Goal: Task Accomplishment & Management: Complete application form

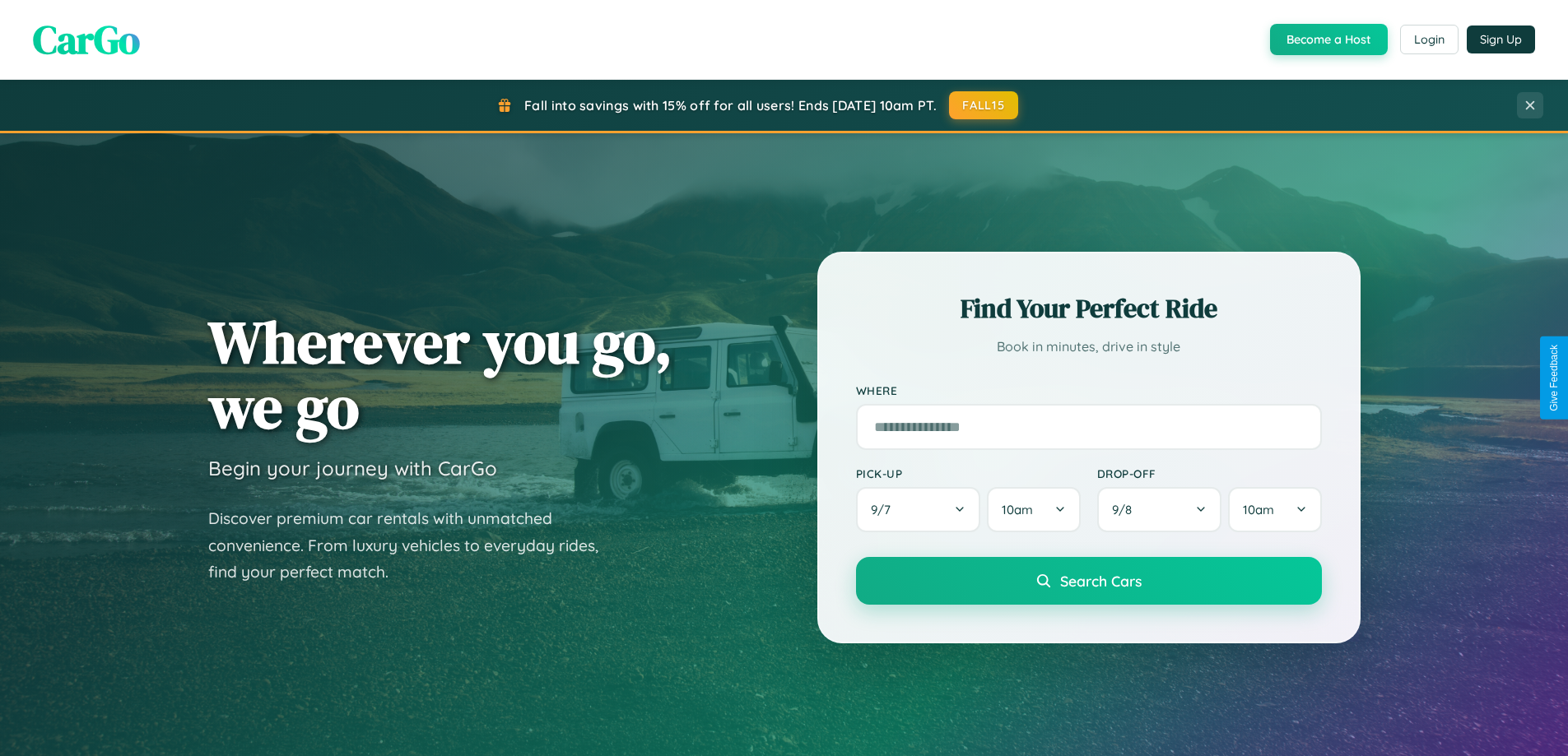
scroll to position [710, 0]
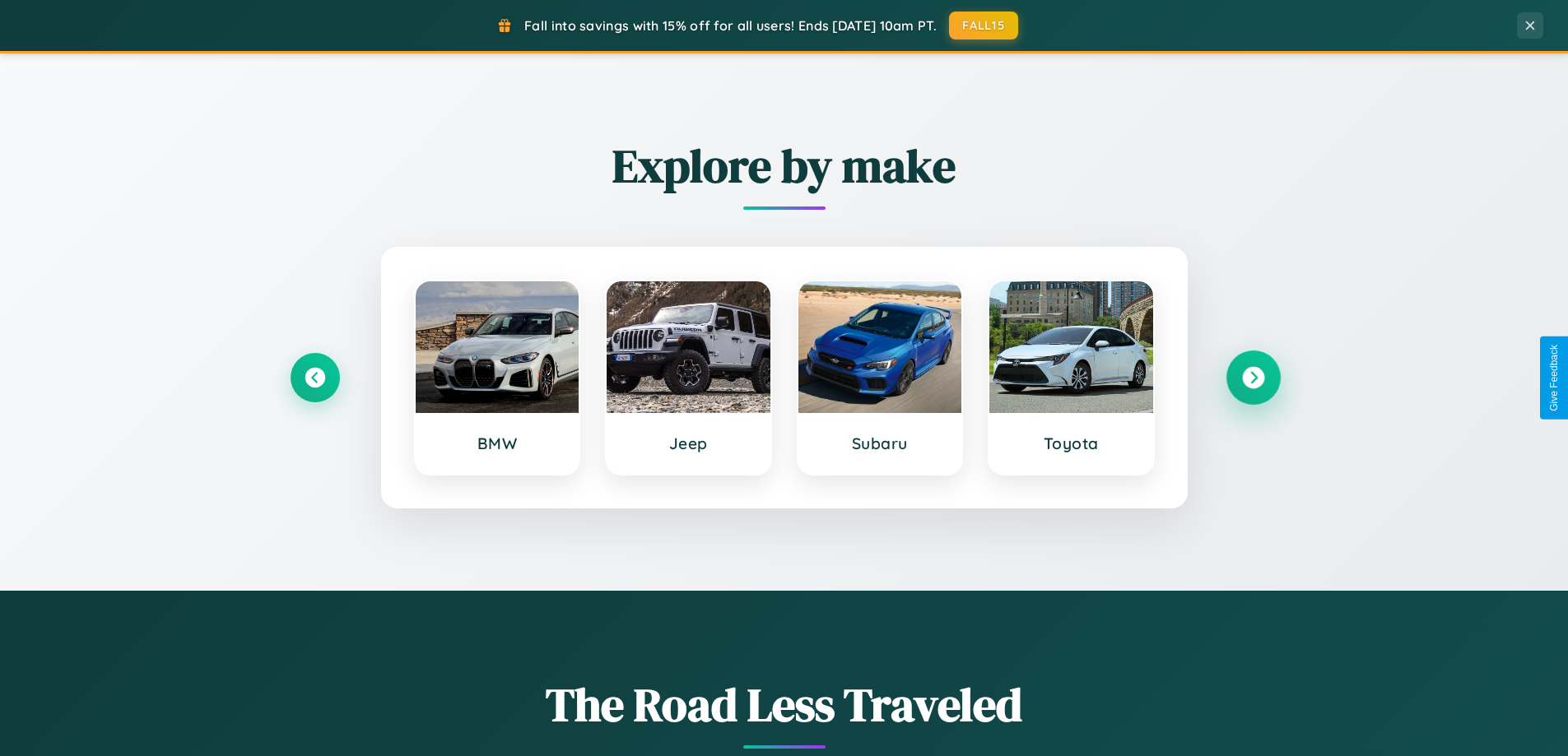
click at [1253, 378] on icon at bounding box center [1253, 378] width 22 height 22
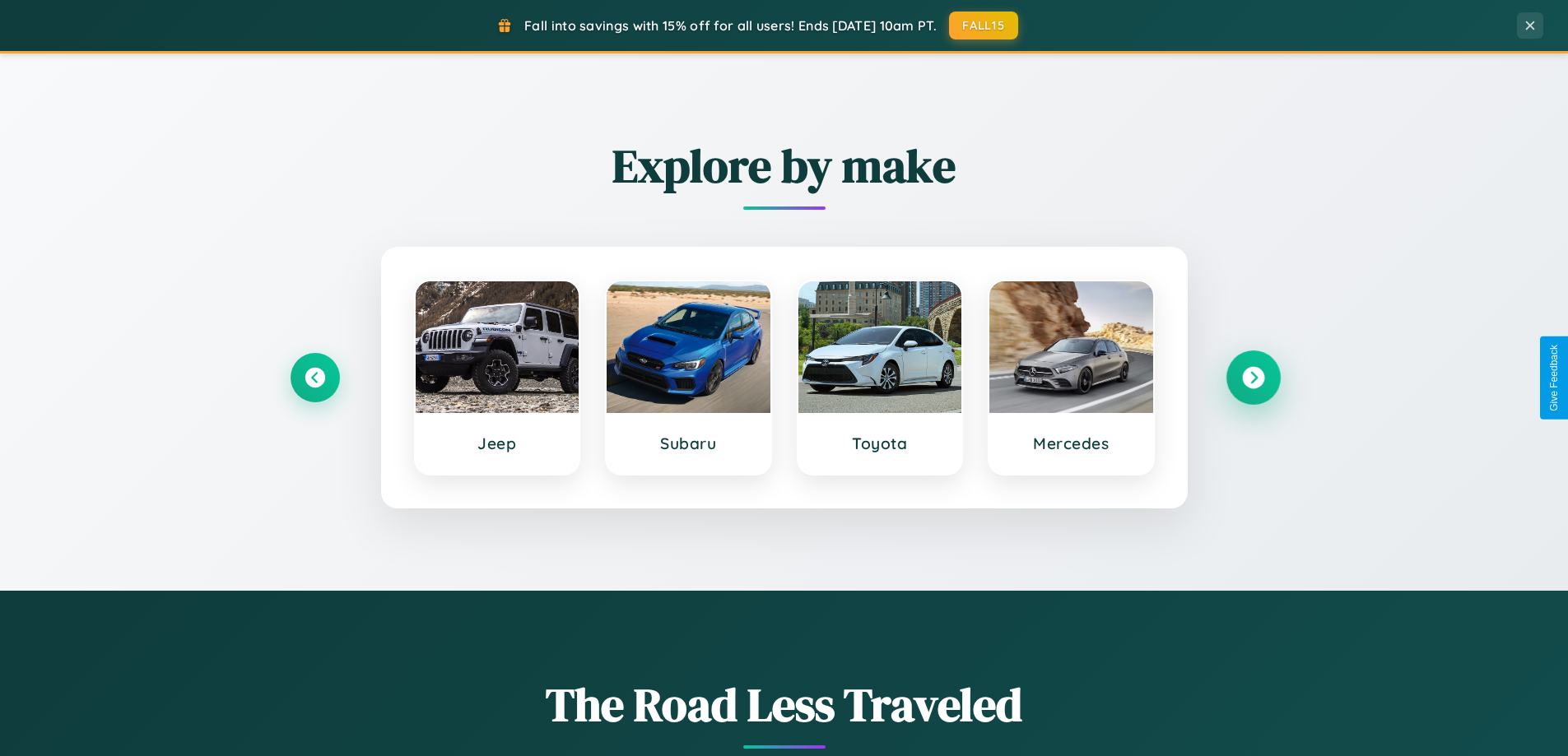
click at [1253, 378] on icon at bounding box center [1253, 378] width 22 height 22
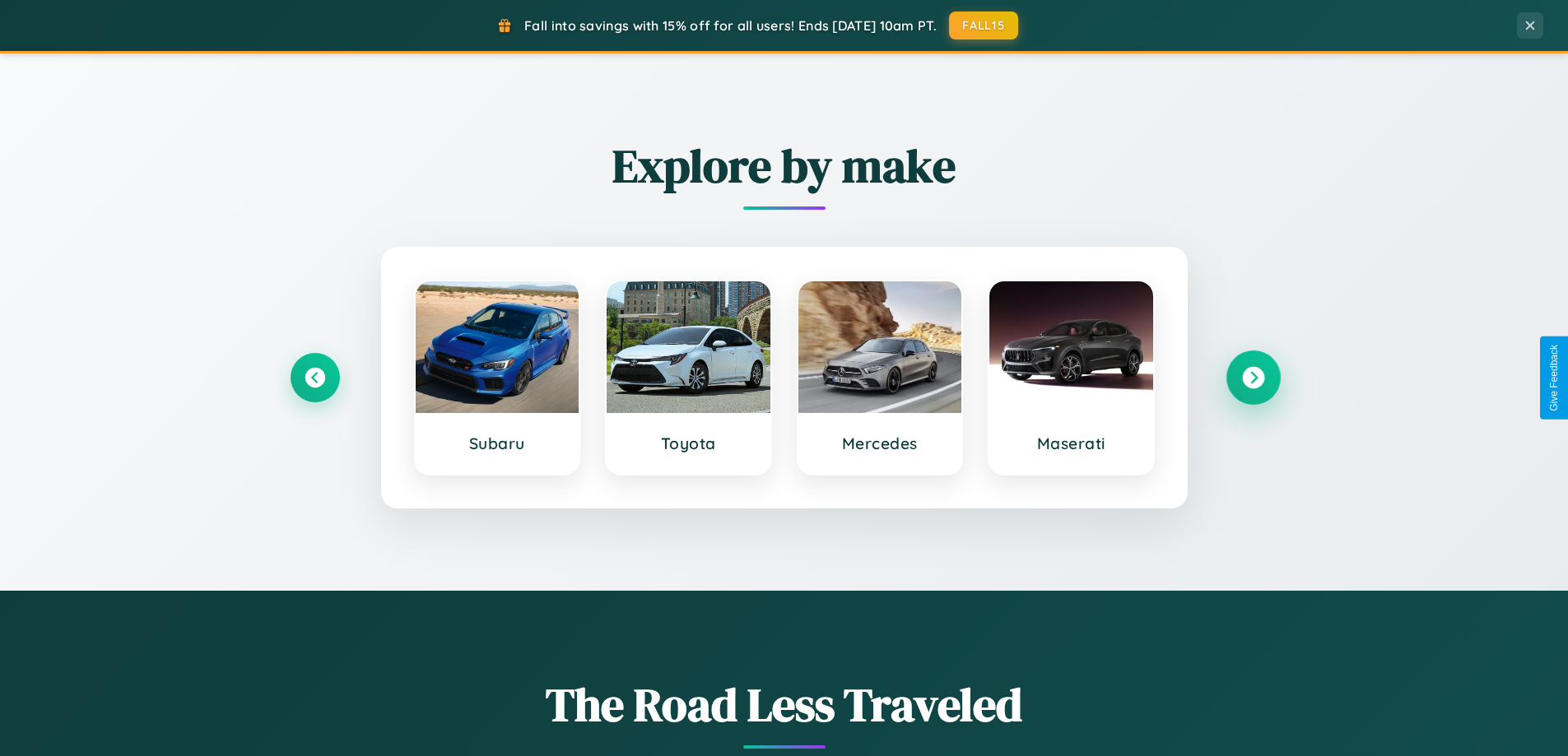
click at [1253, 378] on icon at bounding box center [1253, 378] width 22 height 22
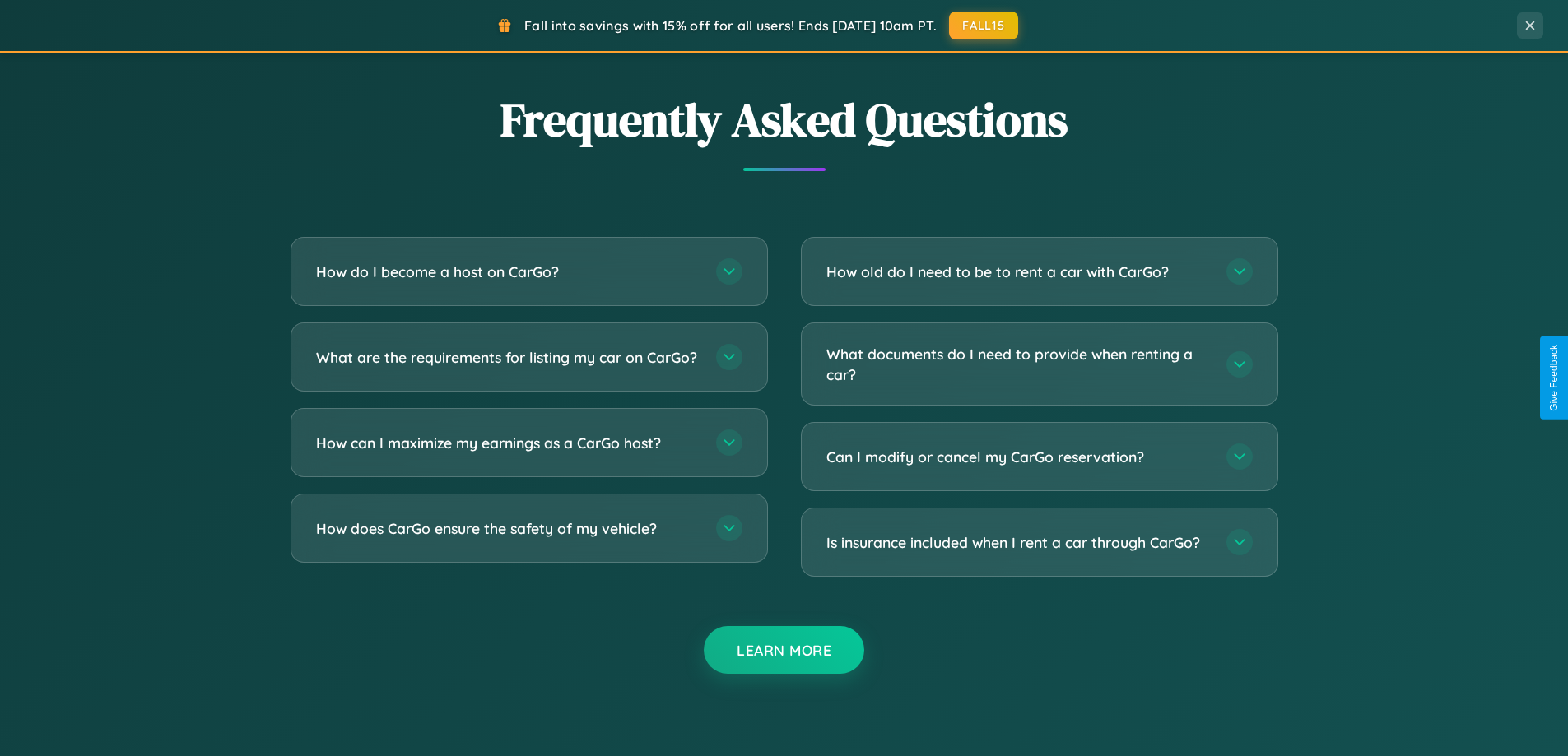
scroll to position [3165, 0]
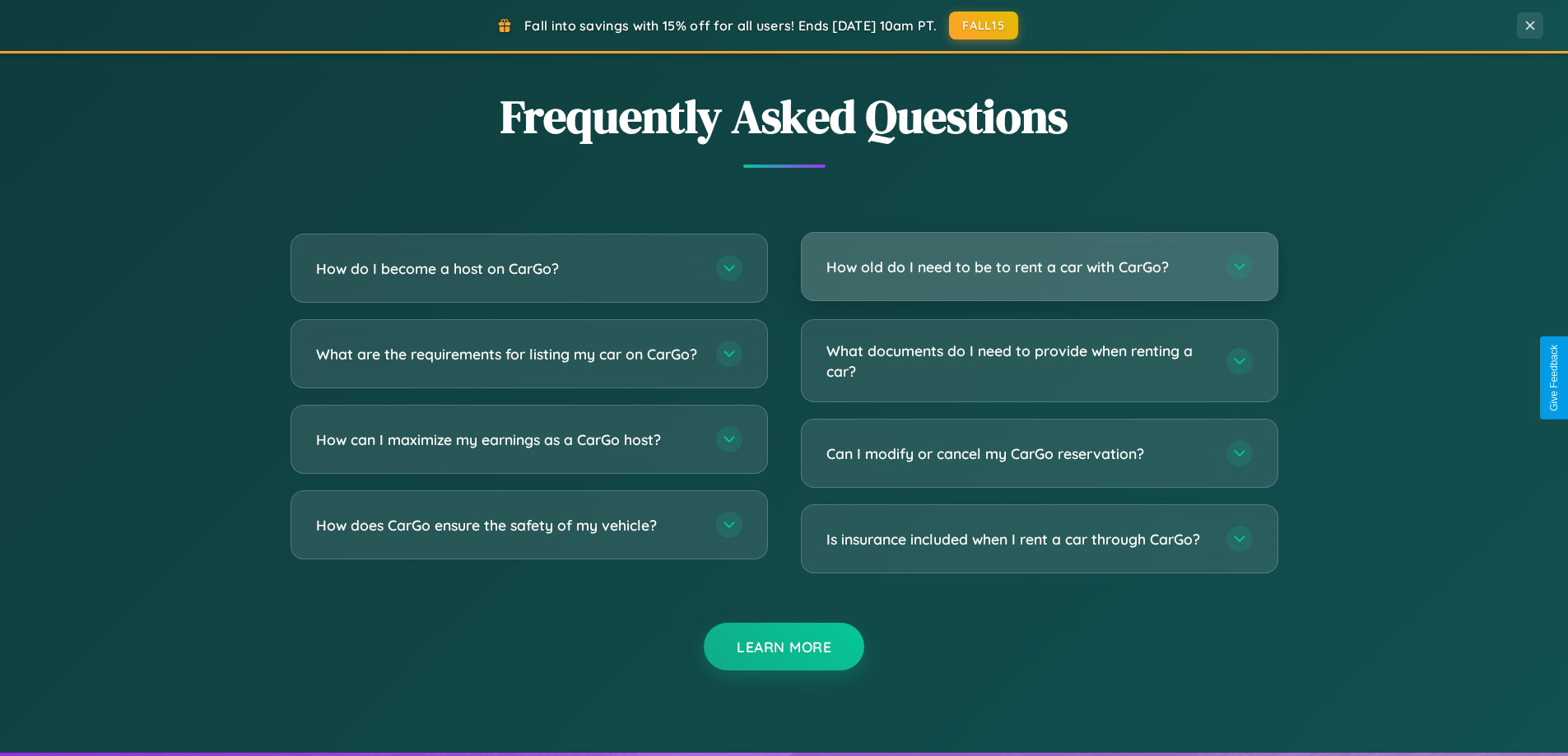
click at [1038, 267] on h3 "How old do I need to be to rent a car with CarGo?" at bounding box center [1018, 267] width 383 height 21
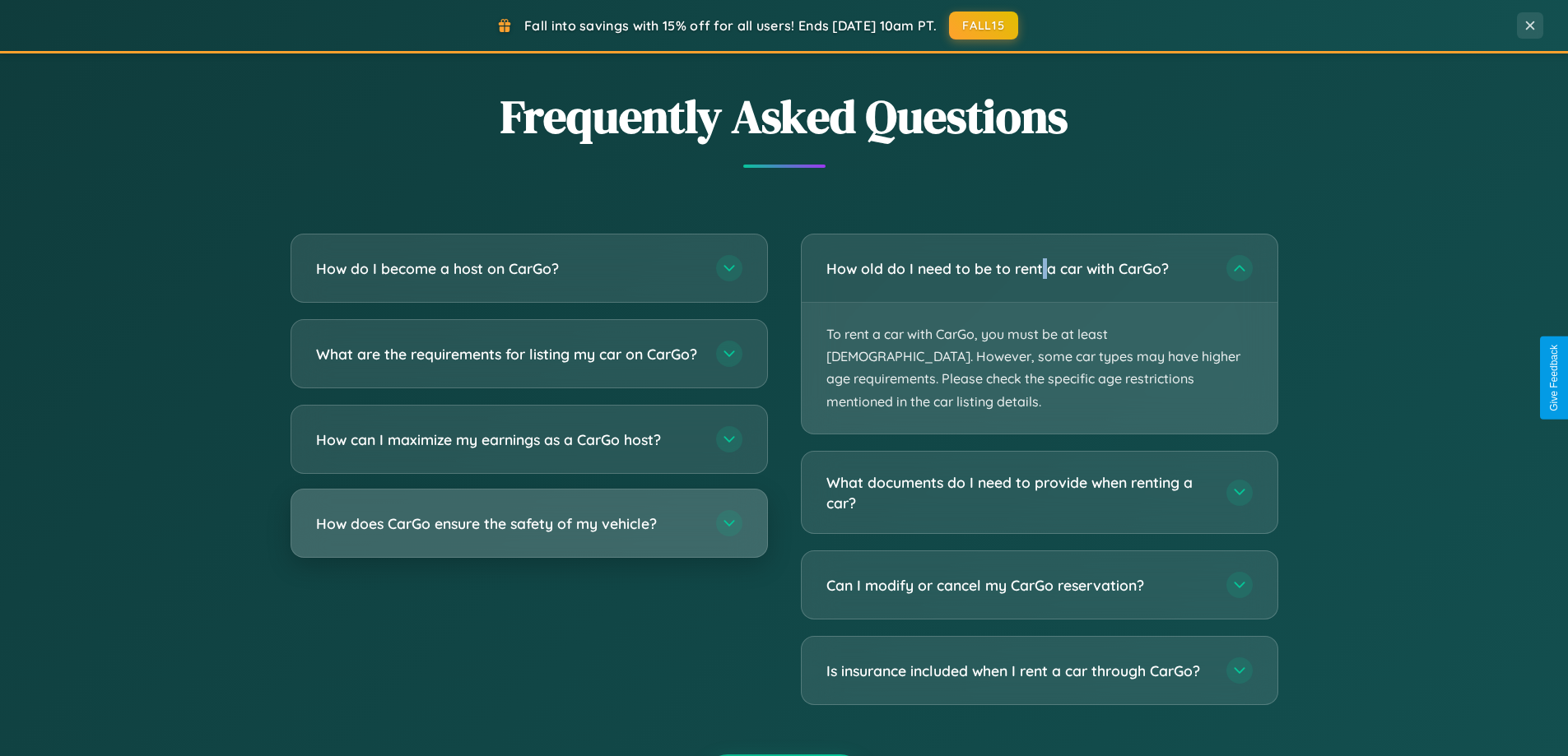
click at [529, 534] on h3 "How does CarGo ensure the safety of my vehicle?" at bounding box center [508, 524] width 383 height 21
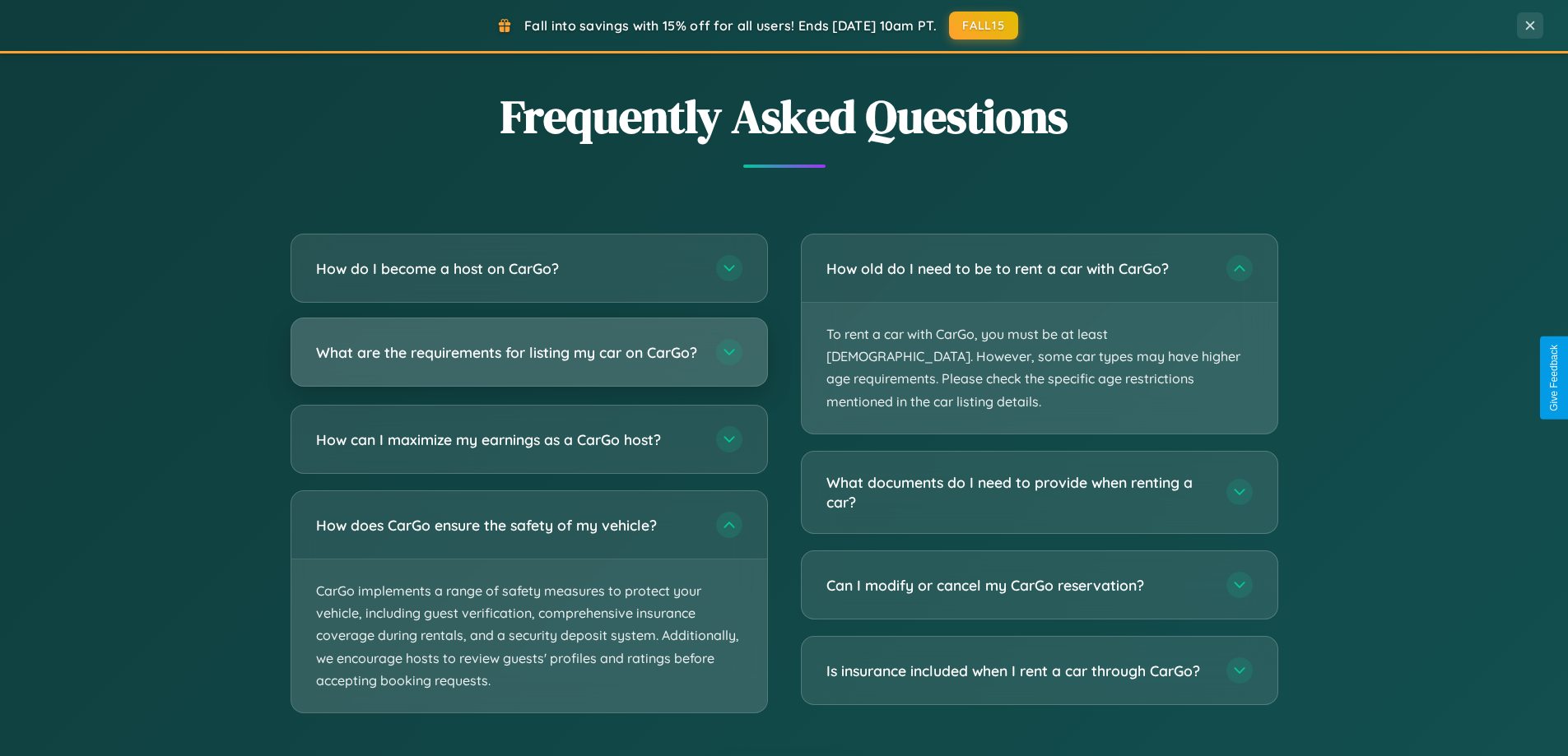
click at [529, 360] on h3 "What are the requirements for listing my car on CarGo?" at bounding box center [508, 353] width 383 height 21
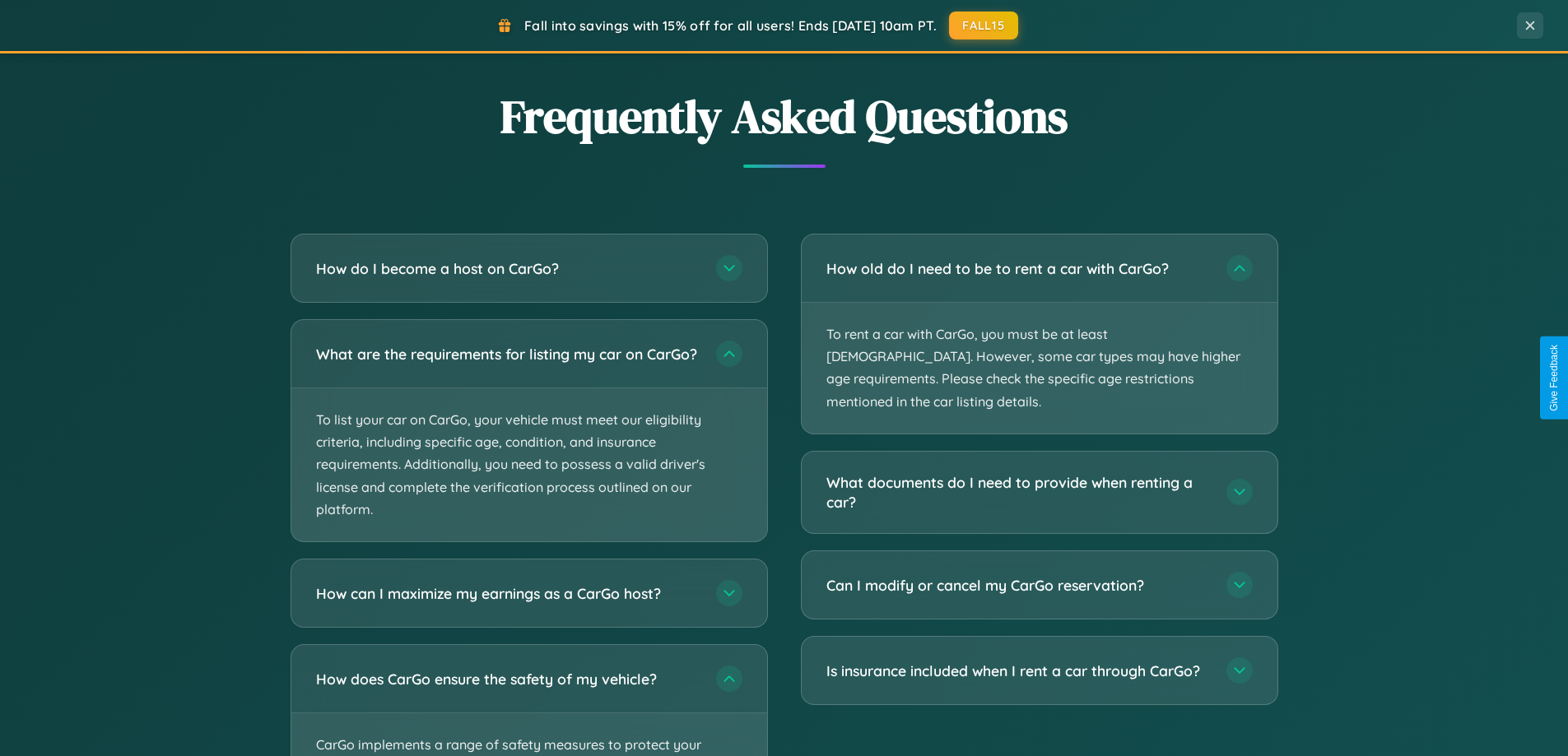
scroll to position [0, 0]
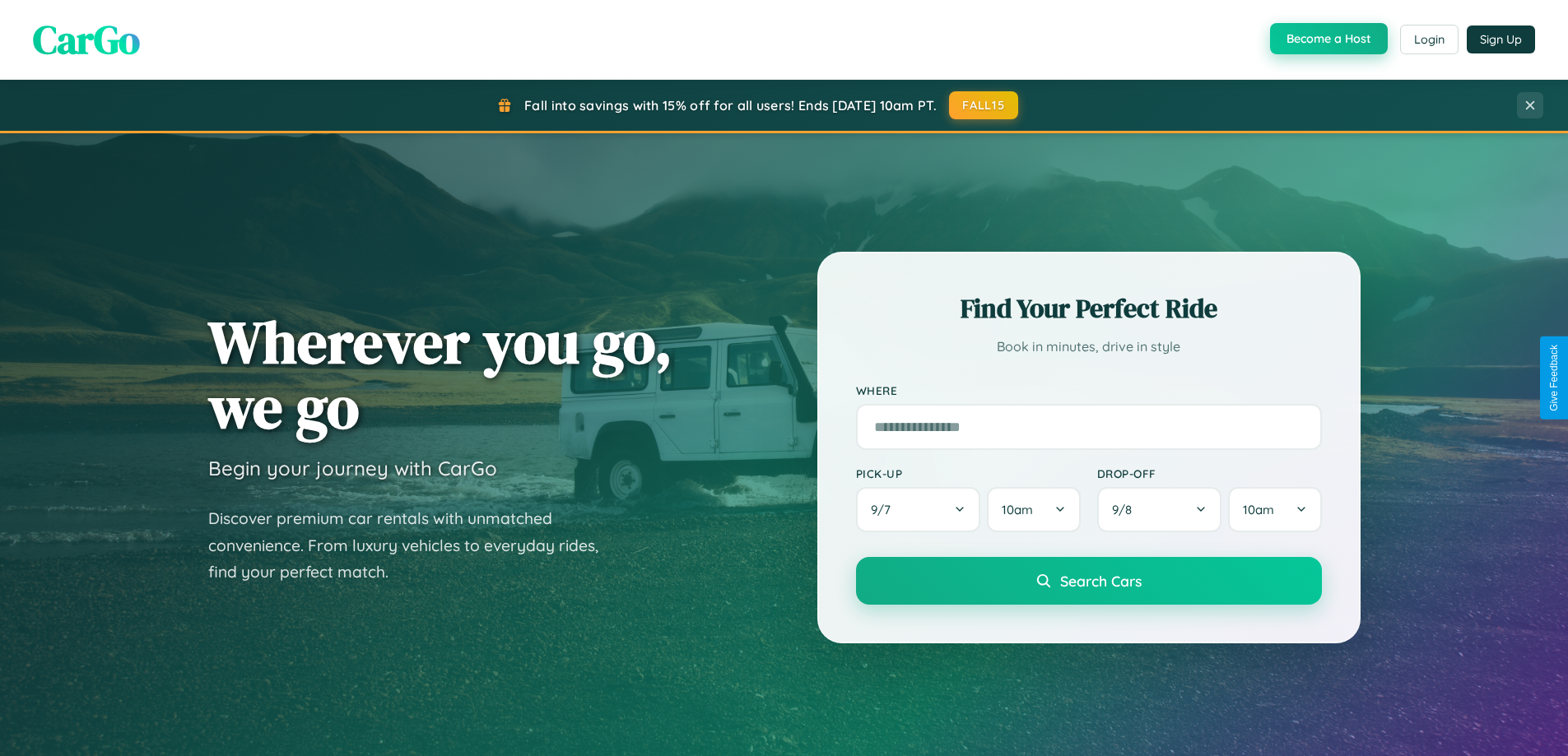
click at [1327, 40] on button "Become a Host" at bounding box center [1329, 38] width 118 height 31
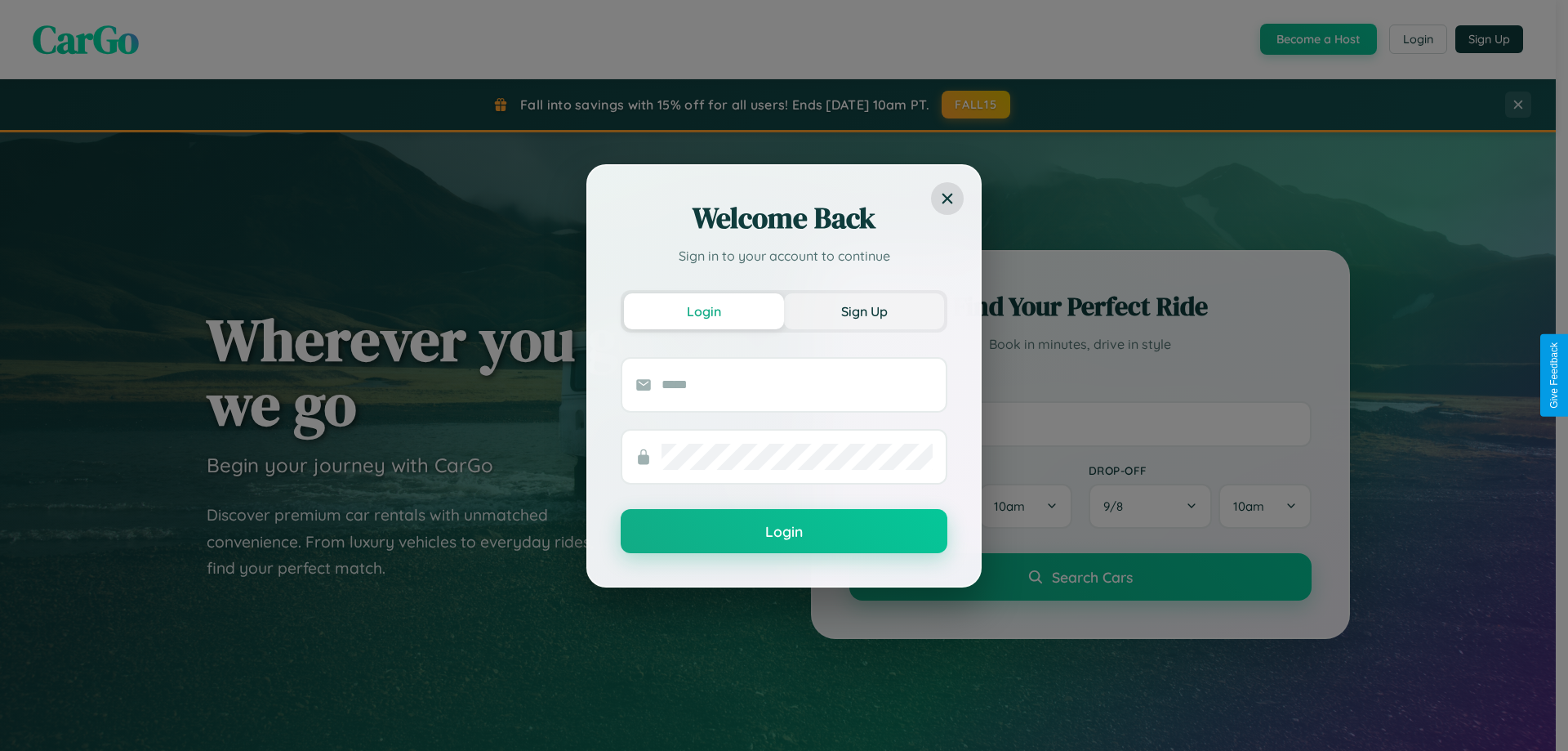
click at [864, 311] on button "Sign Up" at bounding box center [865, 311] width 160 height 36
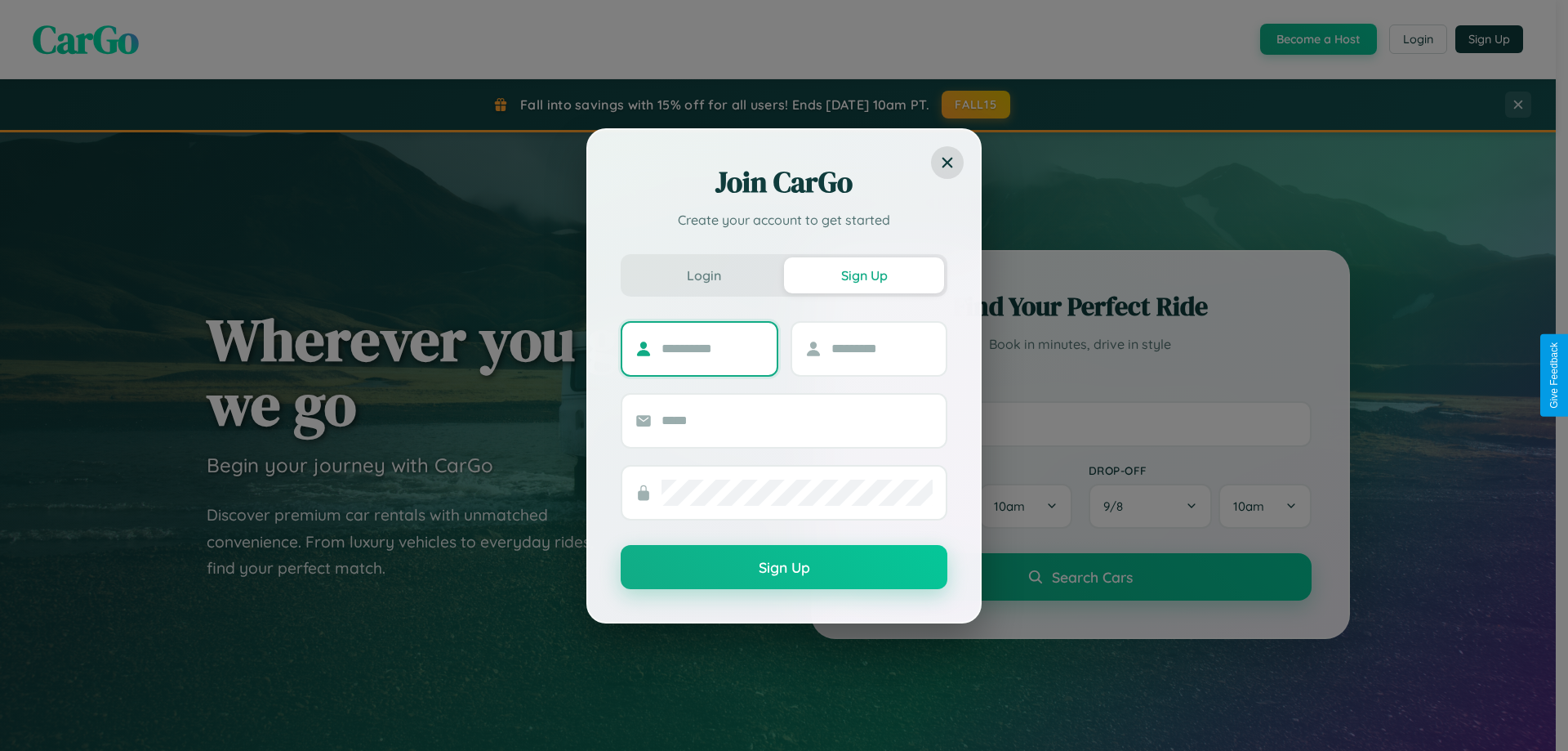
click at [712, 348] on input "text" at bounding box center [712, 349] width 102 height 26
type input "******"
click at [881, 348] on input "text" at bounding box center [882, 349] width 102 height 26
type input "******"
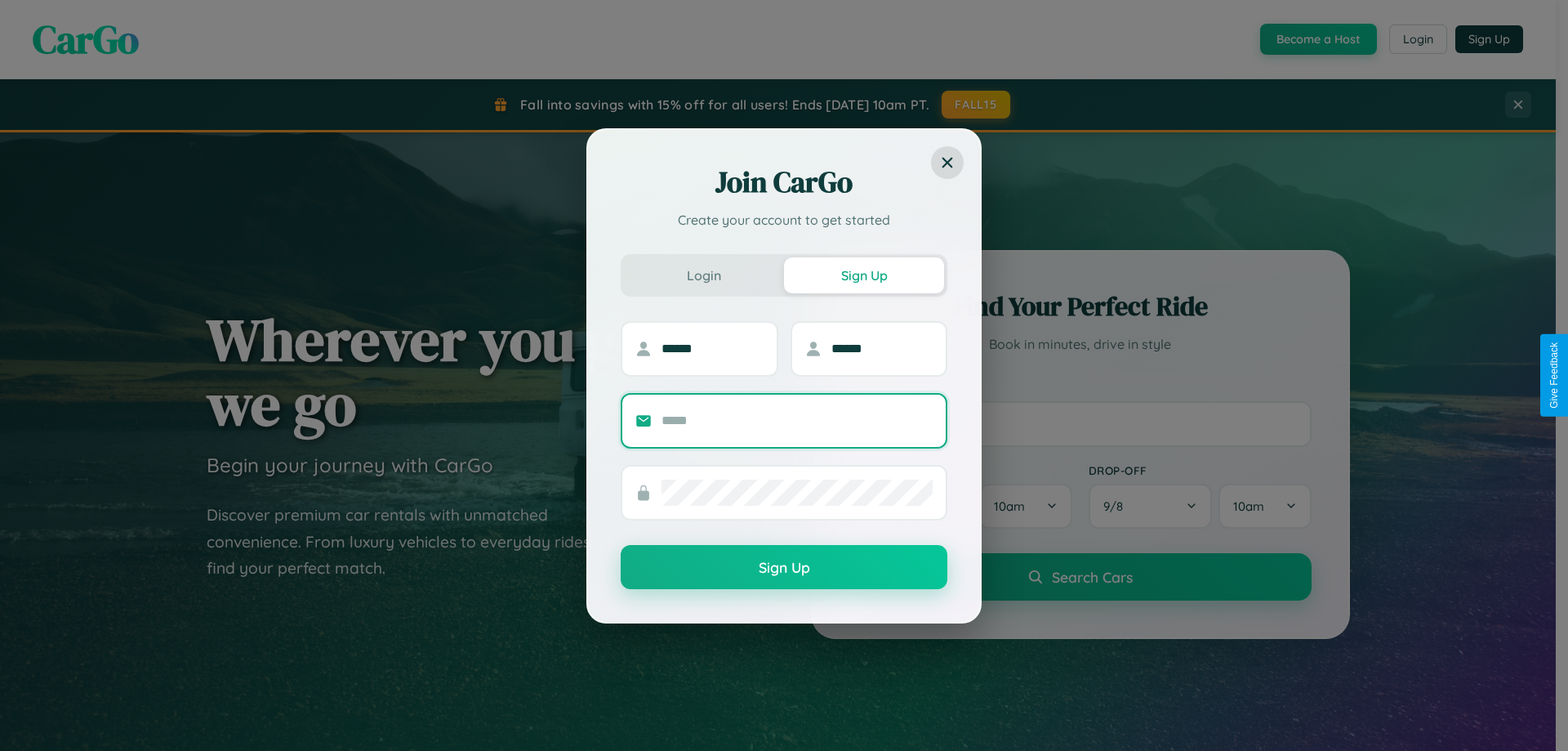
click at [797, 420] on input "text" at bounding box center [797, 421] width 271 height 26
type input "**********"
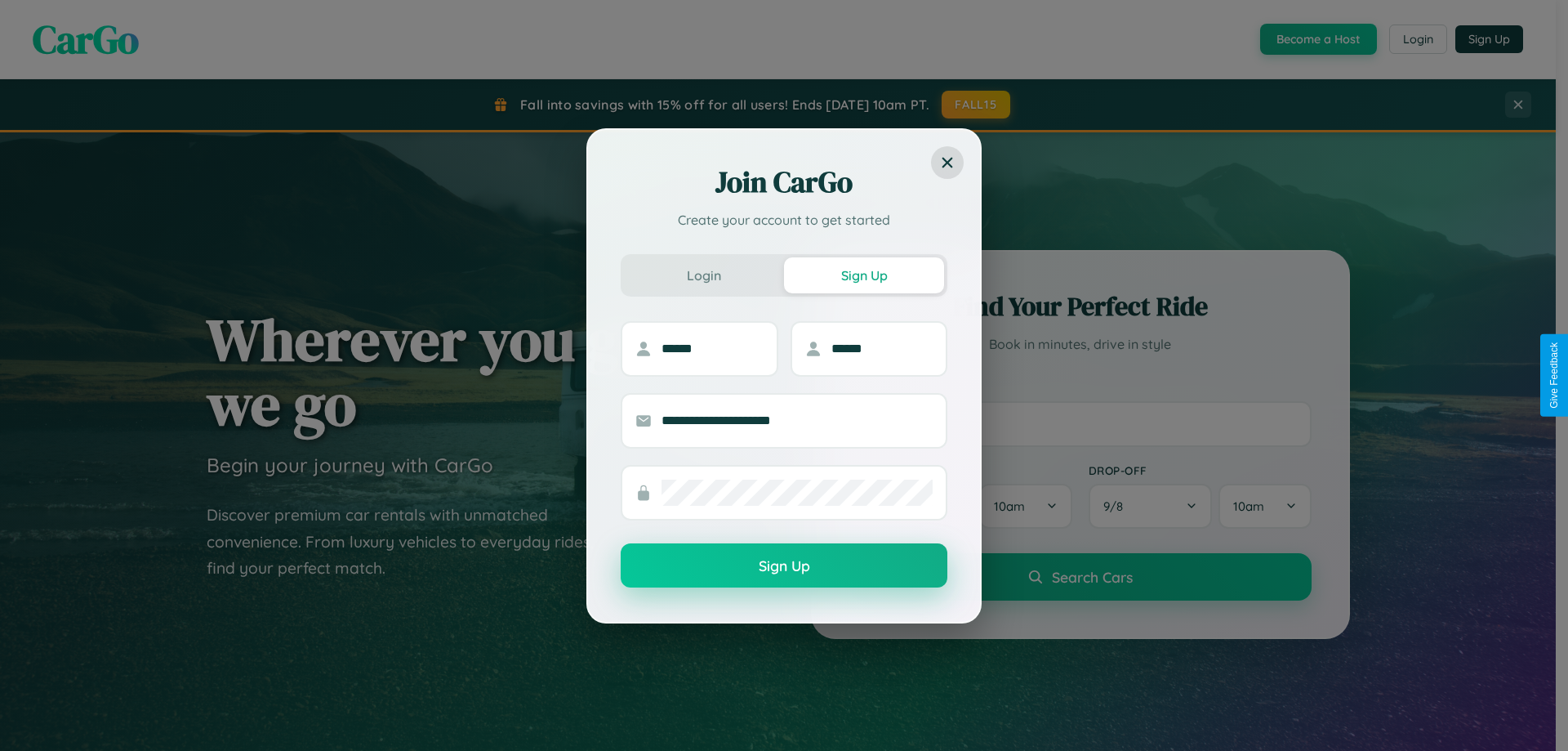
click at [784, 566] on button "Sign Up" at bounding box center [784, 565] width 327 height 44
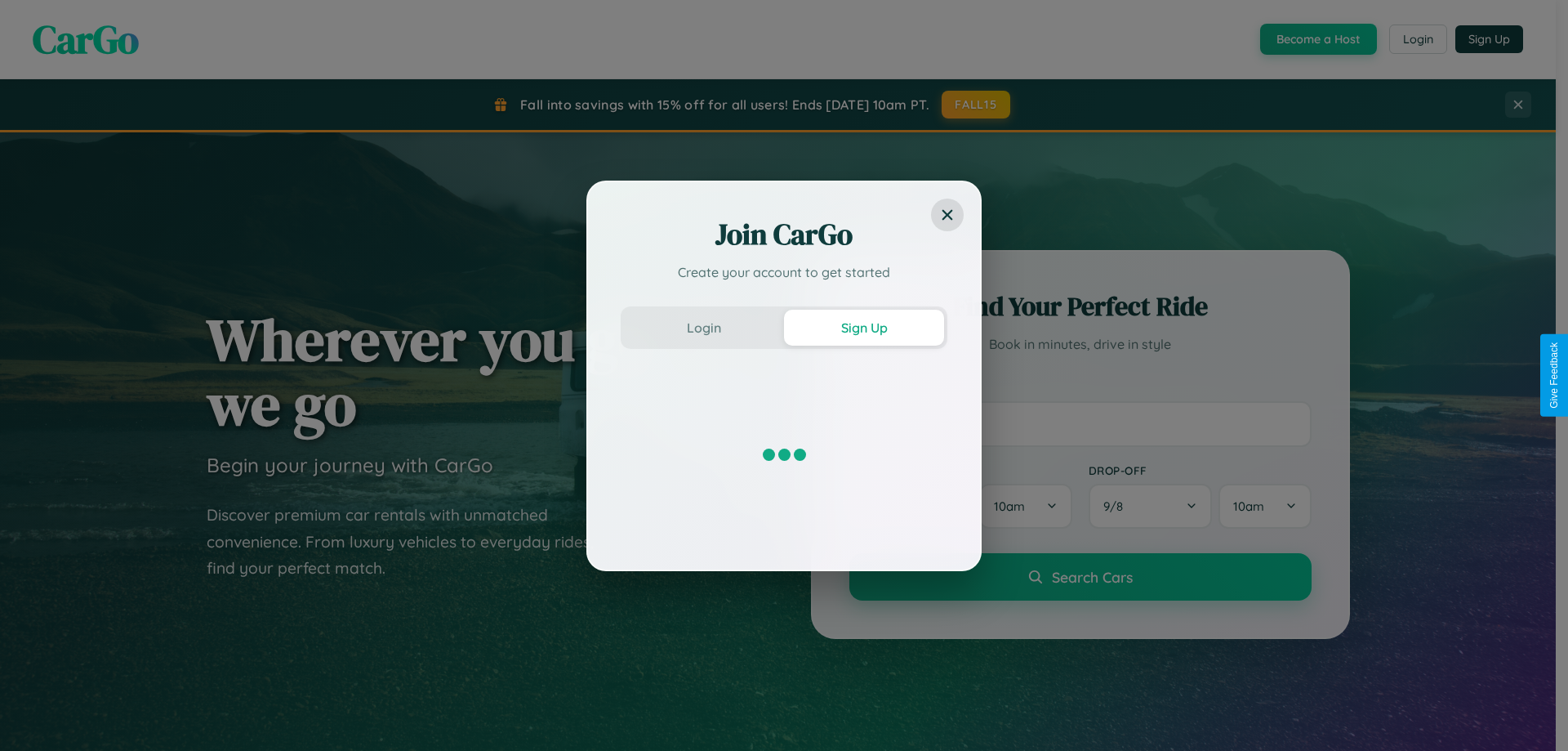
click at [1317, 40] on div "Join CarGo Create your account to get started Login Sign Up" at bounding box center [784, 375] width 1568 height 751
click at [864, 327] on button "Sign Up" at bounding box center [865, 328] width 160 height 36
